Goal: Task Accomplishment & Management: Manage account settings

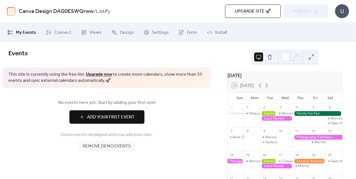
click at [294, 10] on div "Upgrade site 🚀 Preview Publish" at bounding box center [248, 10] width 159 height 13
click at [268, 57] on button at bounding box center [269, 57] width 9 height 9
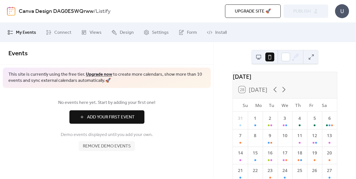
click at [257, 59] on button at bounding box center [258, 57] width 9 height 9
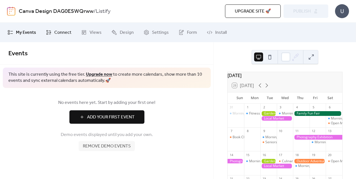
click at [54, 34] on span "Connect" at bounding box center [62, 32] width 17 height 7
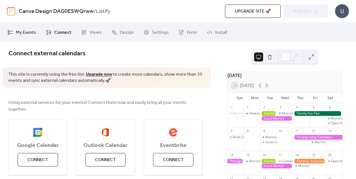
click at [21, 34] on span "My Events" at bounding box center [26, 32] width 20 height 7
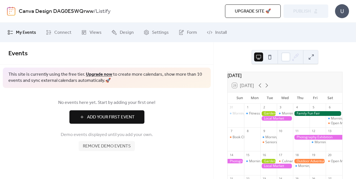
click at [107, 119] on span "Add Your First Event" at bounding box center [111, 117] width 48 height 7
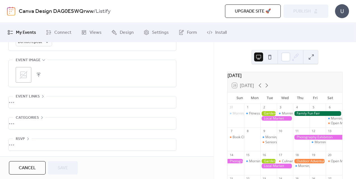
scroll to position [96, 0]
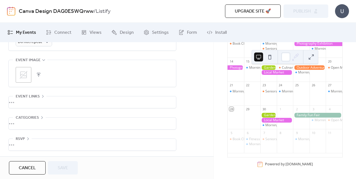
click at [271, 55] on button at bounding box center [269, 57] width 9 height 9
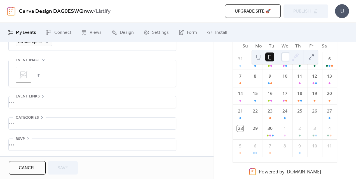
scroll to position [55, 0]
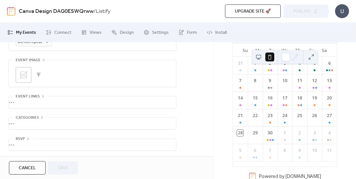
click at [263, 56] on div at bounding box center [264, 56] width 20 height 13
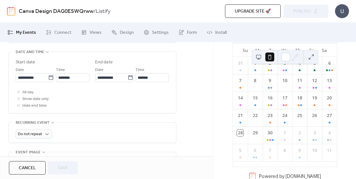
scroll to position [180, 0]
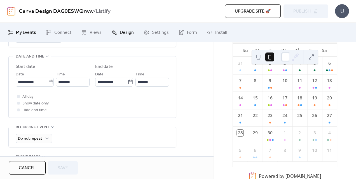
click at [112, 31] on icon at bounding box center [114, 32] width 5 height 5
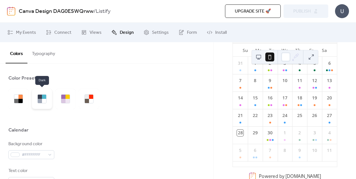
click at [46, 100] on div at bounding box center [44, 101] width 4 height 4
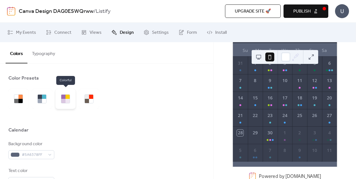
click at [64, 102] on div at bounding box center [63, 101] width 4 height 4
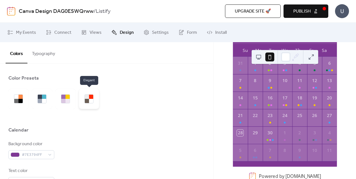
click at [84, 94] on div at bounding box center [89, 99] width 20 height 20
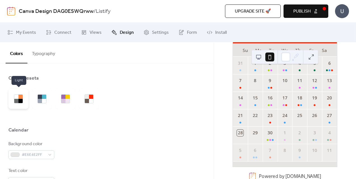
click at [21, 95] on div at bounding box center [20, 97] width 4 height 4
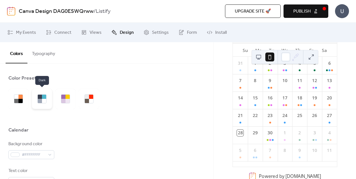
click at [44, 100] on div at bounding box center [44, 101] width 4 height 4
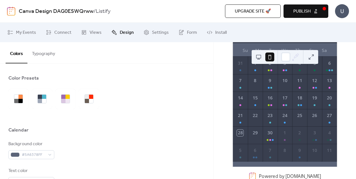
scroll to position [46, 0]
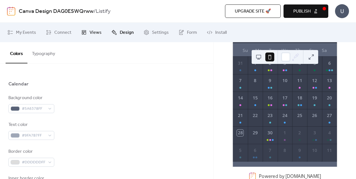
click at [88, 30] on link "Views" at bounding box center [91, 32] width 29 height 15
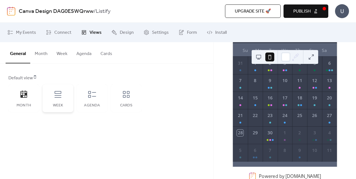
click at [67, 98] on div "Week" at bounding box center [57, 98] width 31 height 28
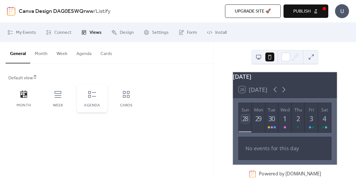
click at [88, 103] on div "Agenda" at bounding box center [92, 98] width 31 height 28
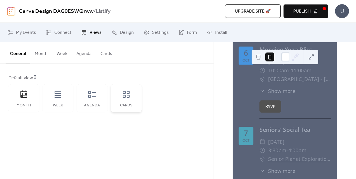
click at [124, 101] on div "Cards" at bounding box center [126, 98] width 31 height 28
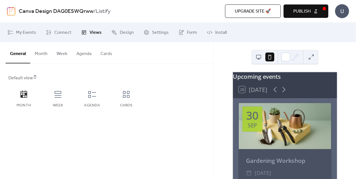
click at [257, 56] on button at bounding box center [258, 57] width 9 height 9
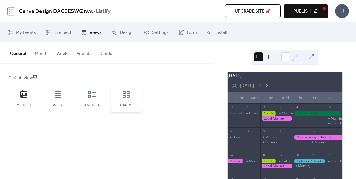
click at [125, 92] on icon at bounding box center [126, 94] width 9 height 9
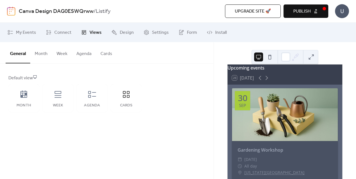
scroll to position [7, 0]
click at [267, 82] on icon at bounding box center [266, 78] width 7 height 7
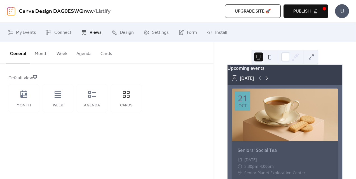
click at [267, 82] on icon at bounding box center [266, 78] width 7 height 7
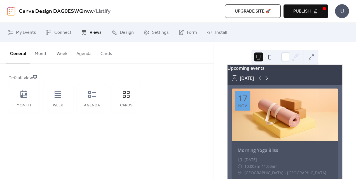
click at [267, 82] on icon at bounding box center [266, 78] width 7 height 7
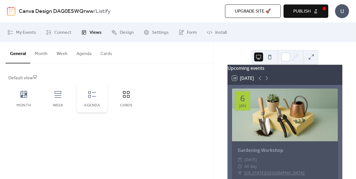
click at [83, 103] on div "Agenda" at bounding box center [92, 98] width 31 height 28
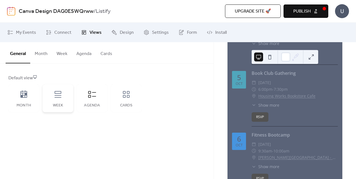
scroll to position [396, 0]
click at [61, 98] on icon at bounding box center [57, 94] width 9 height 9
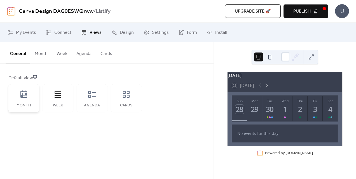
click at [19, 96] on div "Month" at bounding box center [23, 98] width 31 height 28
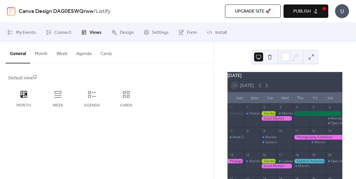
click at [44, 56] on button "Month" at bounding box center [41, 52] width 22 height 21
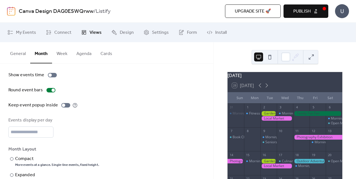
scroll to position [55, 0]
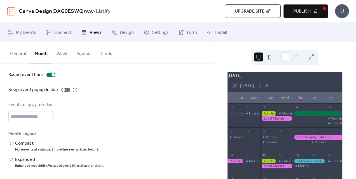
click at [64, 53] on button "Week" at bounding box center [62, 52] width 20 height 21
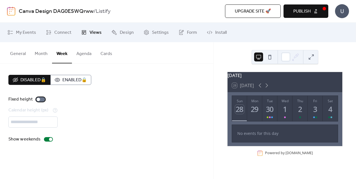
click at [41, 99] on div at bounding box center [40, 99] width 9 height 4
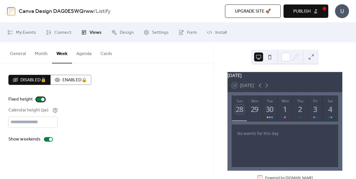
click at [38, 99] on div at bounding box center [40, 99] width 9 height 4
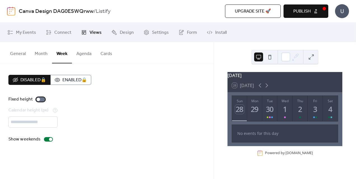
click at [42, 100] on div at bounding box center [40, 99] width 9 height 4
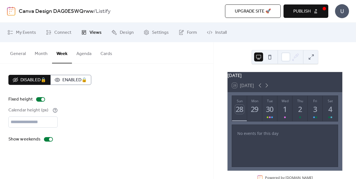
click at [269, 58] on button at bounding box center [269, 57] width 9 height 9
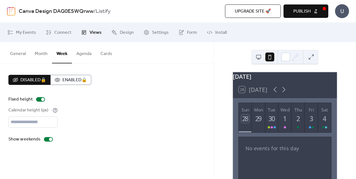
click at [256, 58] on button at bounding box center [258, 57] width 9 height 9
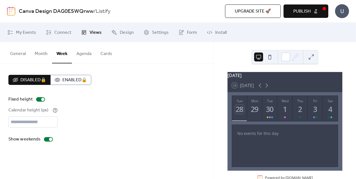
click at [87, 55] on button "Agenda" at bounding box center [84, 52] width 24 height 21
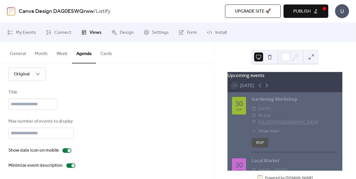
scroll to position [79, 0]
click at [103, 52] on button "Cards" at bounding box center [106, 52] width 21 height 21
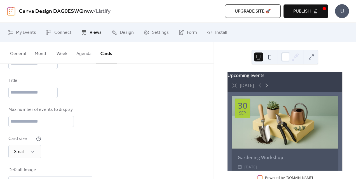
scroll to position [54, 0]
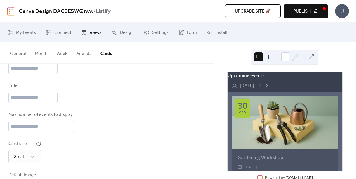
click at [24, 50] on button "General" at bounding box center [18, 52] width 25 height 21
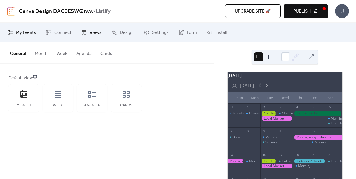
click at [14, 26] on link "My Events" at bounding box center [21, 32] width 37 height 15
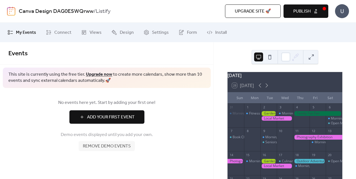
click at [120, 148] on span "Remove demo events" at bounding box center [107, 146] width 48 height 7
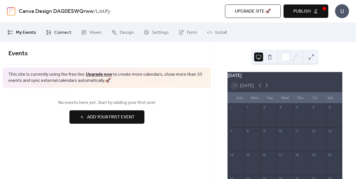
click at [61, 32] on span "Connect" at bounding box center [62, 32] width 17 height 7
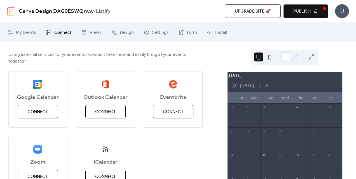
scroll to position [48, 0]
click at [48, 106] on button "Connect" at bounding box center [38, 112] width 40 height 13
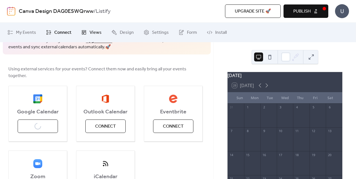
click at [95, 34] on span "Views" at bounding box center [95, 32] width 12 height 7
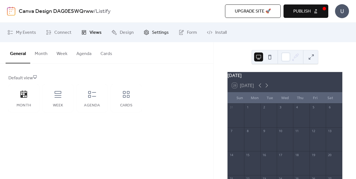
click at [152, 34] on span "Settings" at bounding box center [160, 32] width 17 height 7
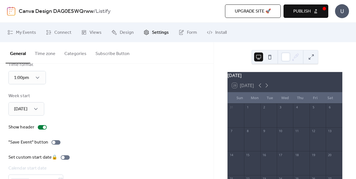
scroll to position [77, 0]
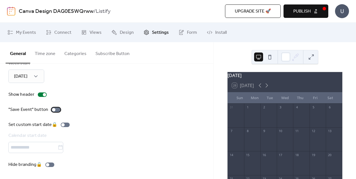
click at [60, 111] on label ""Save Event" button" at bounding box center [35, 110] width 54 height 7
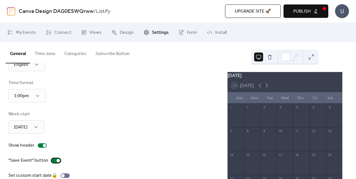
scroll to position [0, 0]
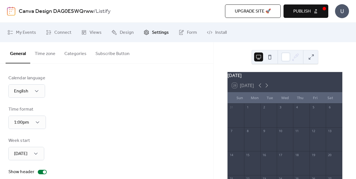
click at [312, 10] on button "Publish" at bounding box center [305, 10] width 45 height 13
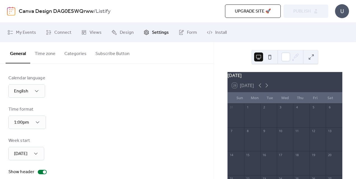
click at [310, 13] on div "Upgrade site 🚀 Preview Publish" at bounding box center [248, 10] width 159 height 13
click at [343, 7] on div "U" at bounding box center [342, 11] width 14 height 14
